Goal: Task Accomplishment & Management: Manage account settings

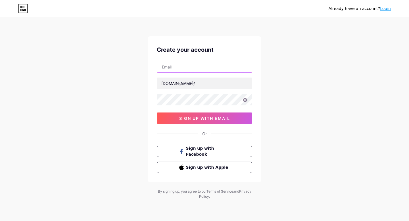
click at [187, 65] on input "text" at bounding box center [204, 66] width 95 height 11
type input "[EMAIL_ADDRESS][DOMAIN_NAME]"
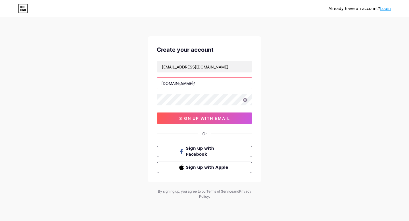
click at [199, 83] on input "text" at bounding box center [204, 82] width 95 height 11
paste input "dreamexchid"
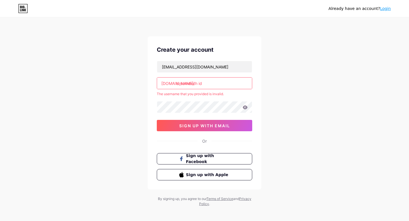
click at [211, 85] on input "dreamexch id" at bounding box center [204, 82] width 95 height 11
click at [199, 85] on input "dreamexch id" at bounding box center [204, 82] width 95 height 11
click at [204, 86] on input "dreamexchid" at bounding box center [204, 82] width 95 height 11
click at [202, 84] on input "dreamexch" at bounding box center [204, 82] width 95 height 11
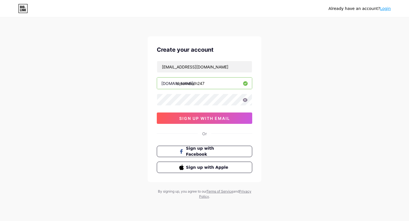
type input "dreamexch247"
click at [246, 100] on icon at bounding box center [245, 100] width 5 height 4
click at [186, 116] on span "sign up with email" at bounding box center [204, 118] width 51 height 5
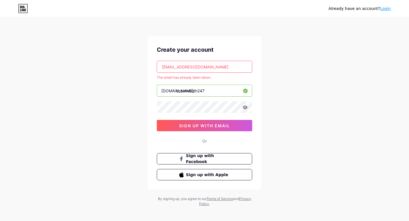
click at [383, 9] on link "Login" at bounding box center [385, 8] width 11 height 5
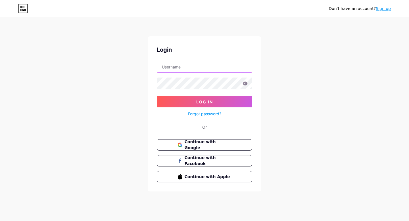
click at [183, 64] on input "text" at bounding box center [204, 66] width 95 height 11
type input "[EMAIL_ADDRESS][DOMAIN_NAME]"
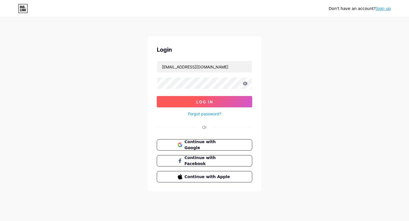
click at [204, 100] on span "Log In" at bounding box center [204, 101] width 17 height 5
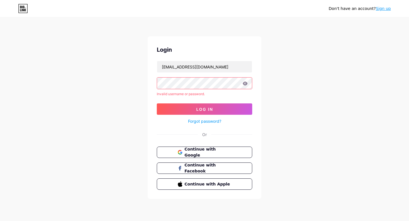
click at [245, 85] on icon at bounding box center [245, 83] width 5 height 4
click at [197, 151] on span "Continue with Google" at bounding box center [207, 152] width 47 height 12
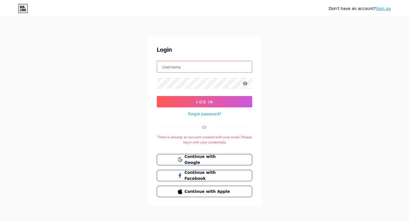
type input "[EMAIL_ADDRESS][DOMAIN_NAME]"
click at [245, 85] on icon at bounding box center [245, 83] width 5 height 4
click at [274, 93] on div "Don't have an account? Sign up Login onlinebetking247@gmail.com Log In Forgot p…" at bounding box center [204, 112] width 409 height 224
click at [246, 85] on icon at bounding box center [244, 83] width 5 height 4
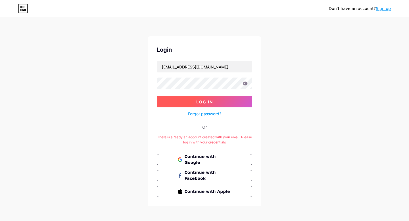
click at [206, 105] on button "Log In" at bounding box center [204, 101] width 95 height 11
